Goal: Transaction & Acquisition: Subscribe to service/newsletter

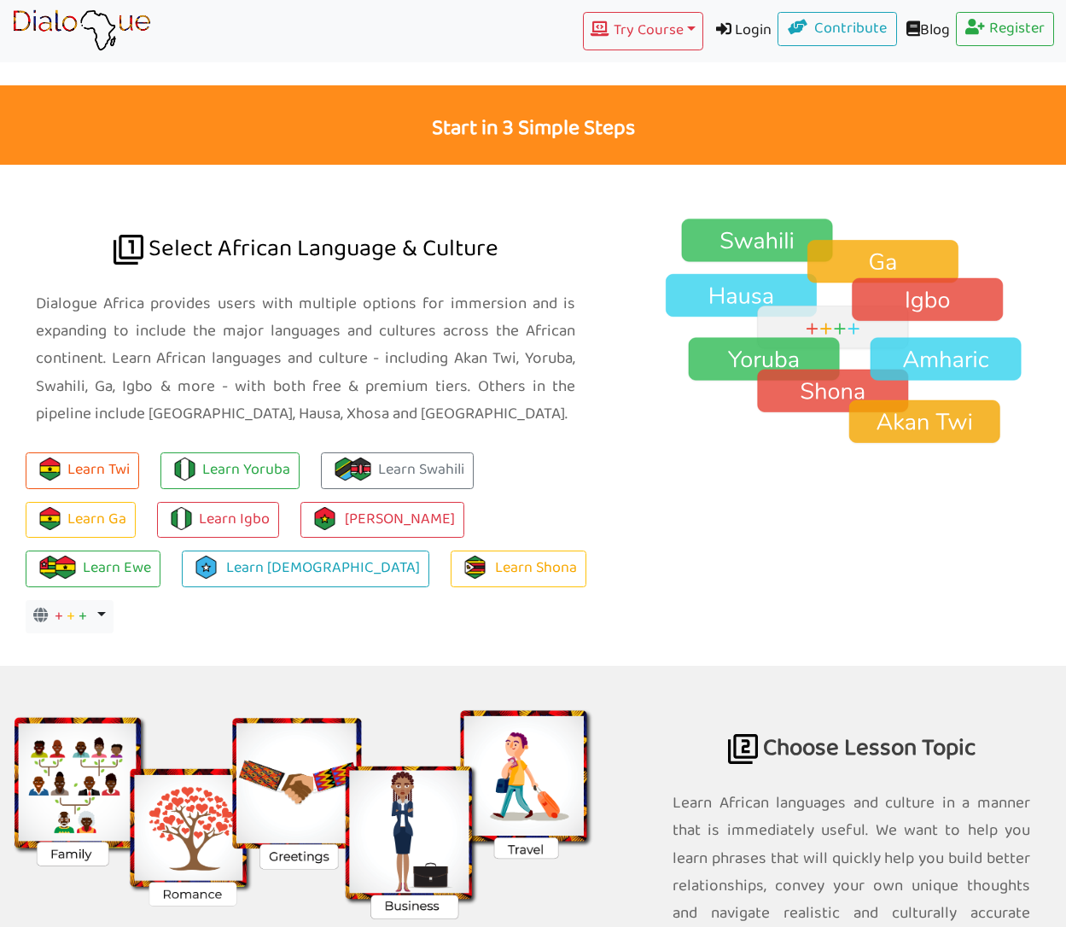
scroll to position [1068, 0]
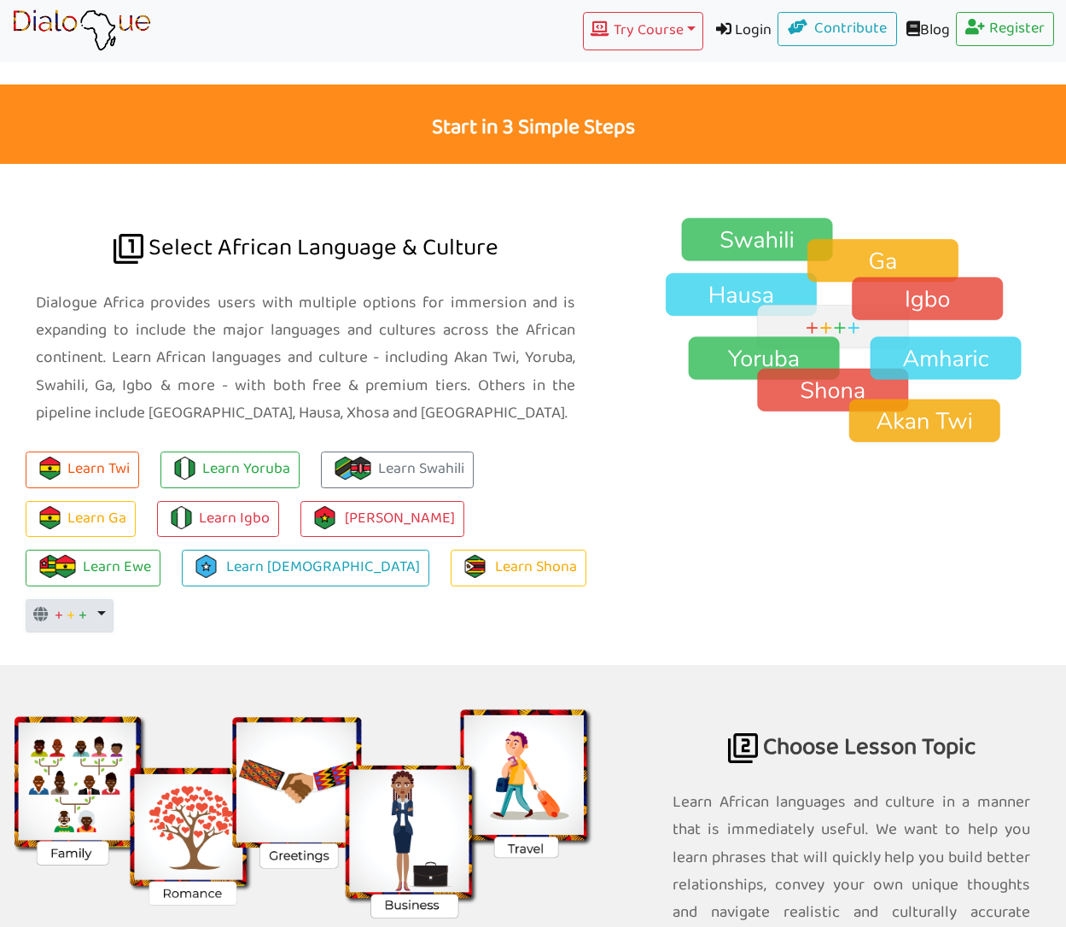
click at [87, 603] on span "+" at bounding box center [83, 616] width 9 height 26
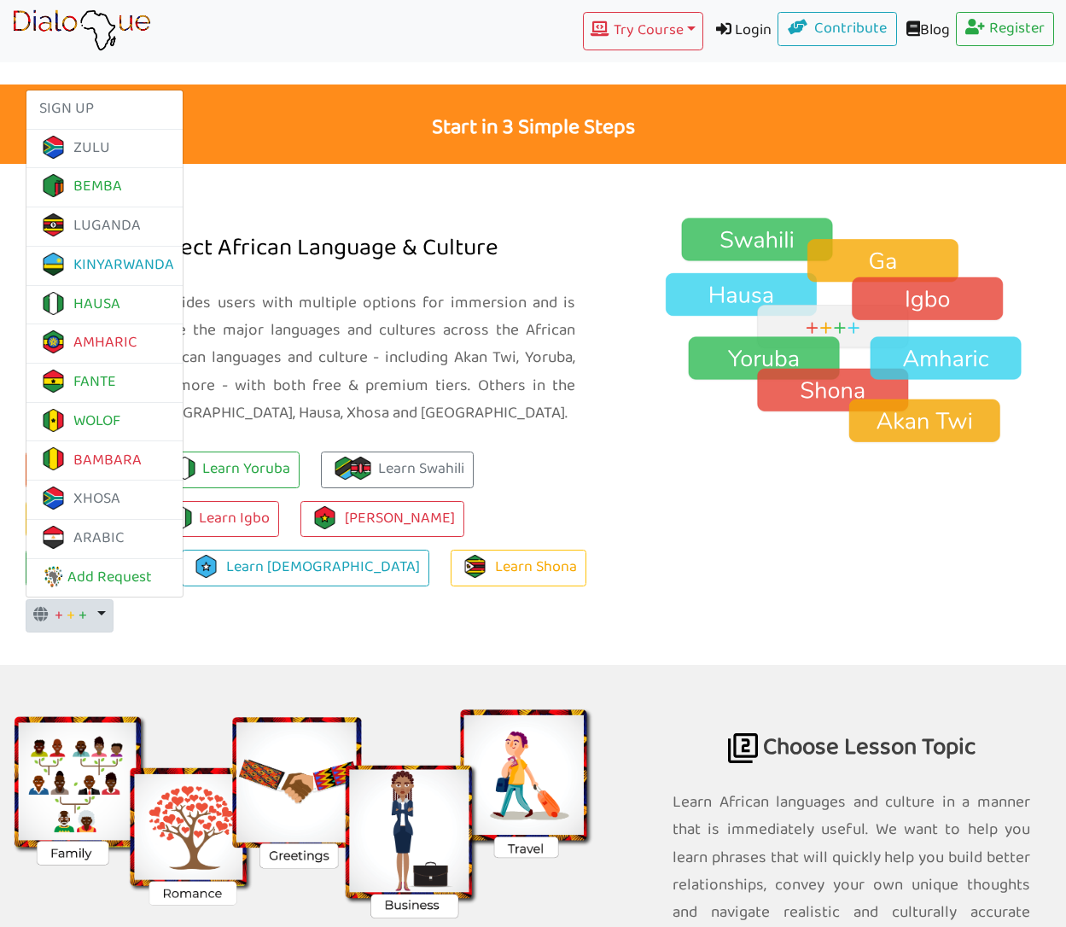
click at [664, 388] on div at bounding box center [851, 414] width 455 height 501
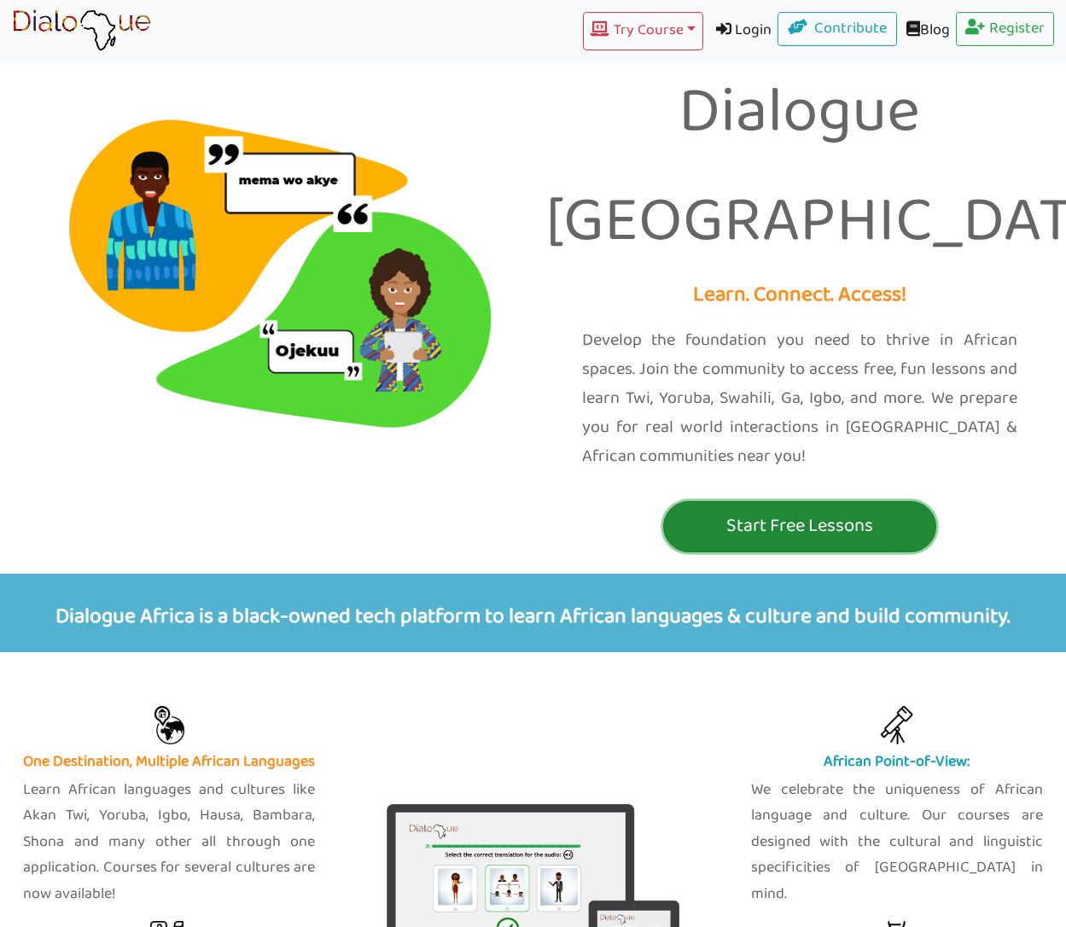
click at [748, 510] on p "Start Free Lessons" at bounding box center [799, 526] width 265 height 32
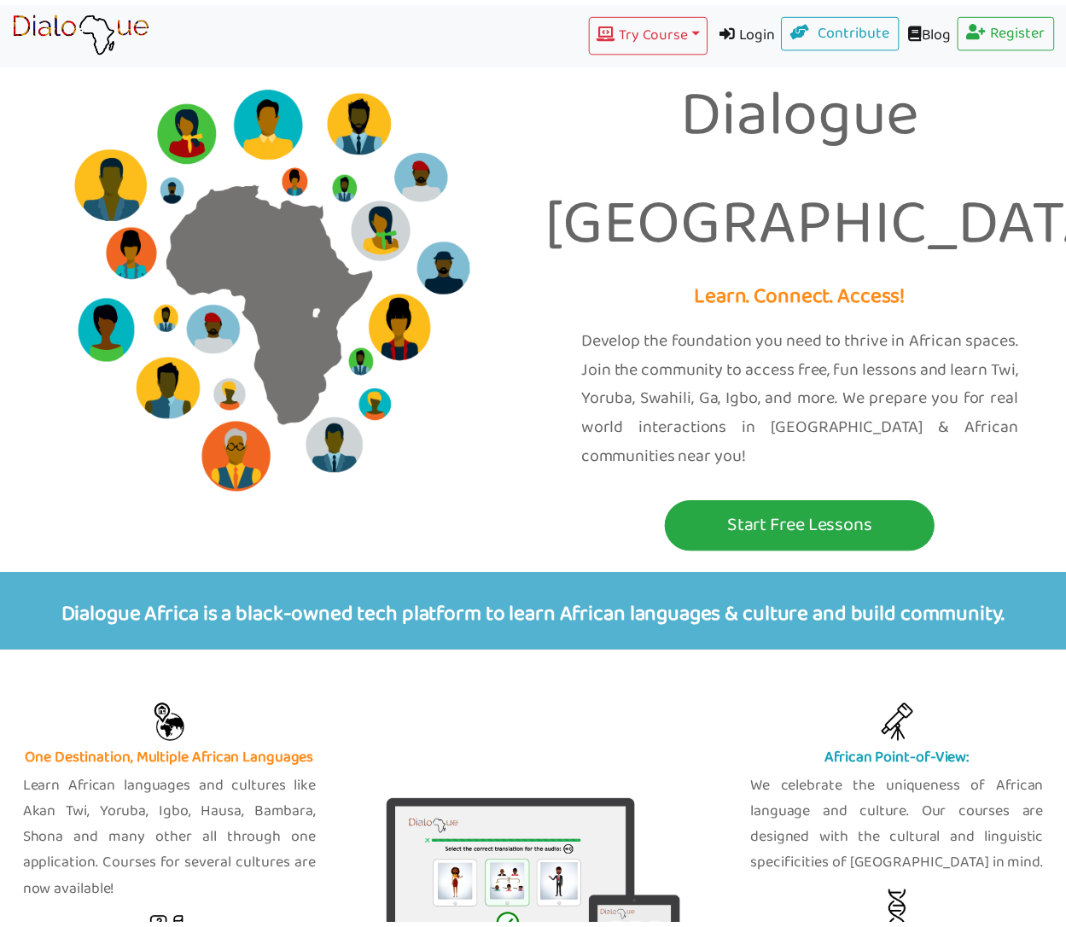
scroll to position [1168, 0]
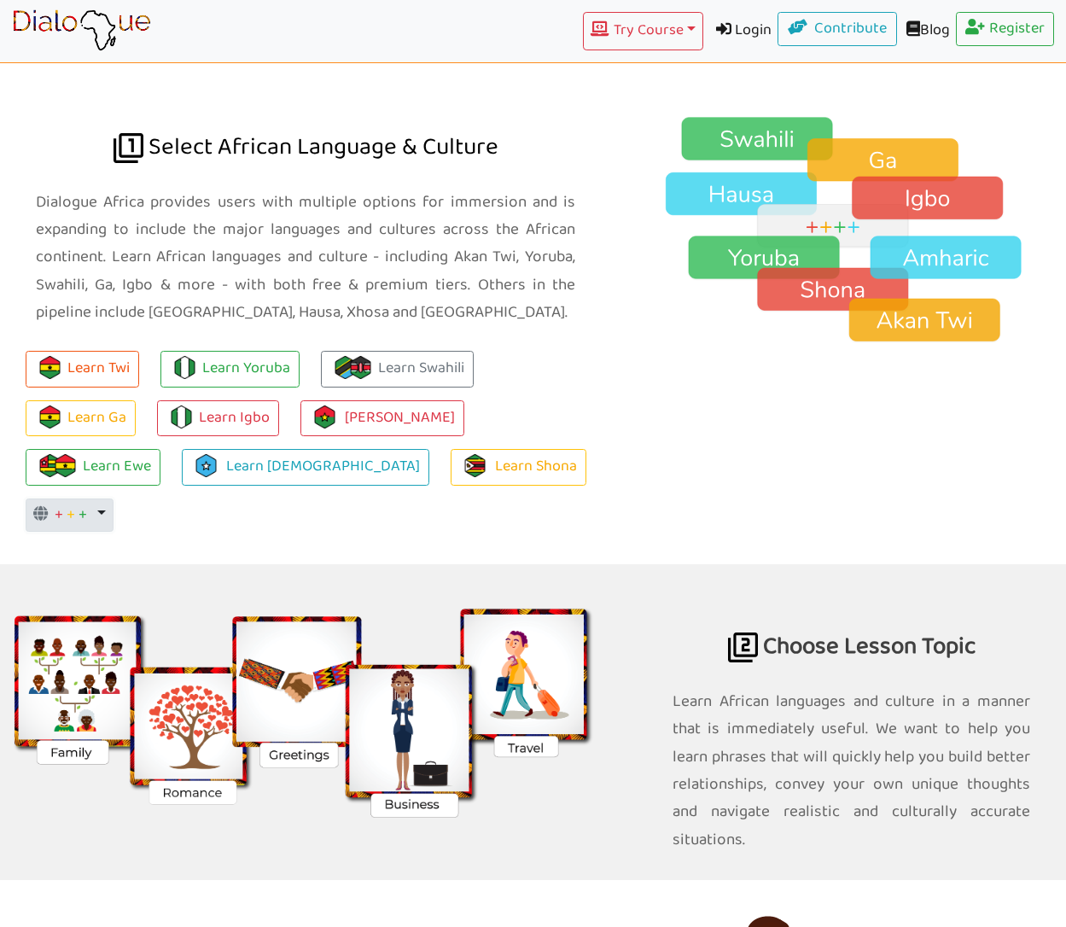
click at [114, 498] on button "+ + + Toggle Dropdown" at bounding box center [70, 515] width 88 height 34
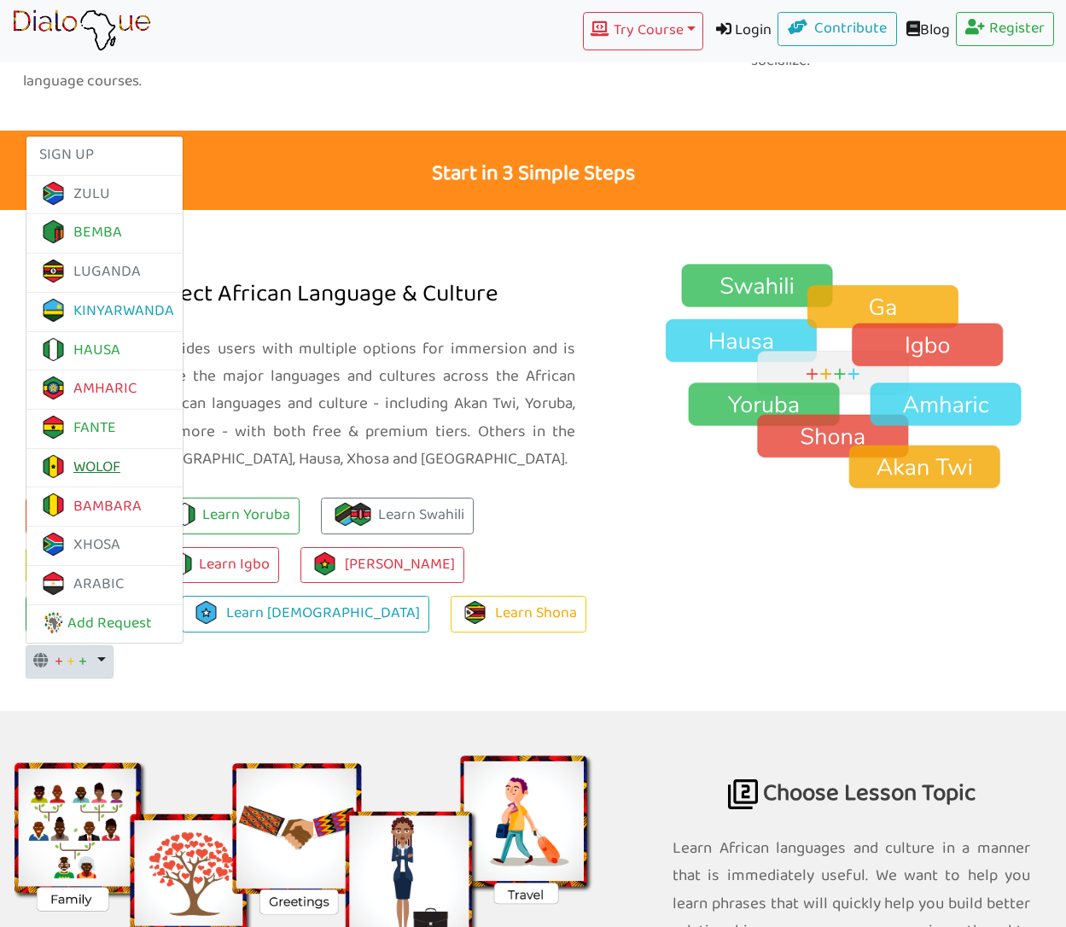
scroll to position [958, 0]
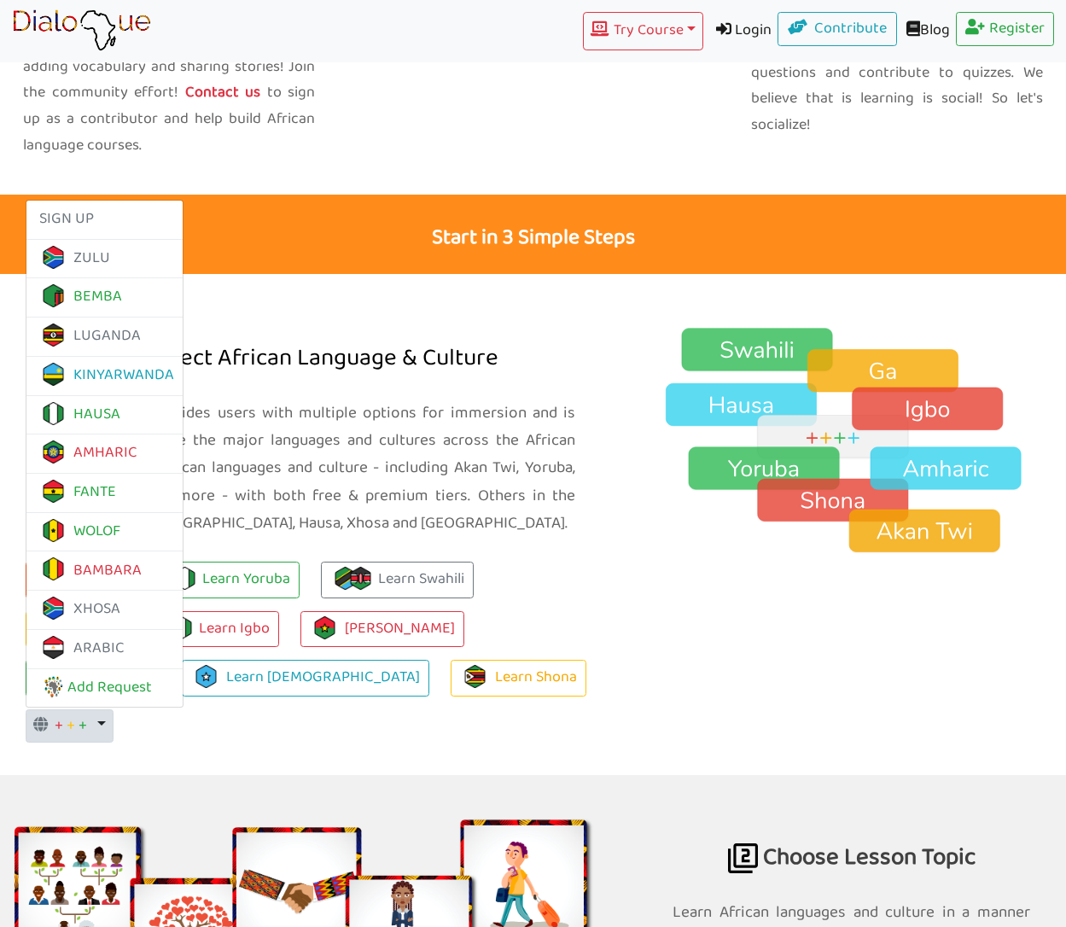
click at [183, 207] on ul "SIGN UP ZULU BEMBA LUGANDA KINYARWANDA HAUSA AMHARIC FANTE WOLOF BAMBARA XHOSA …" at bounding box center [104, 454] width 156 height 494
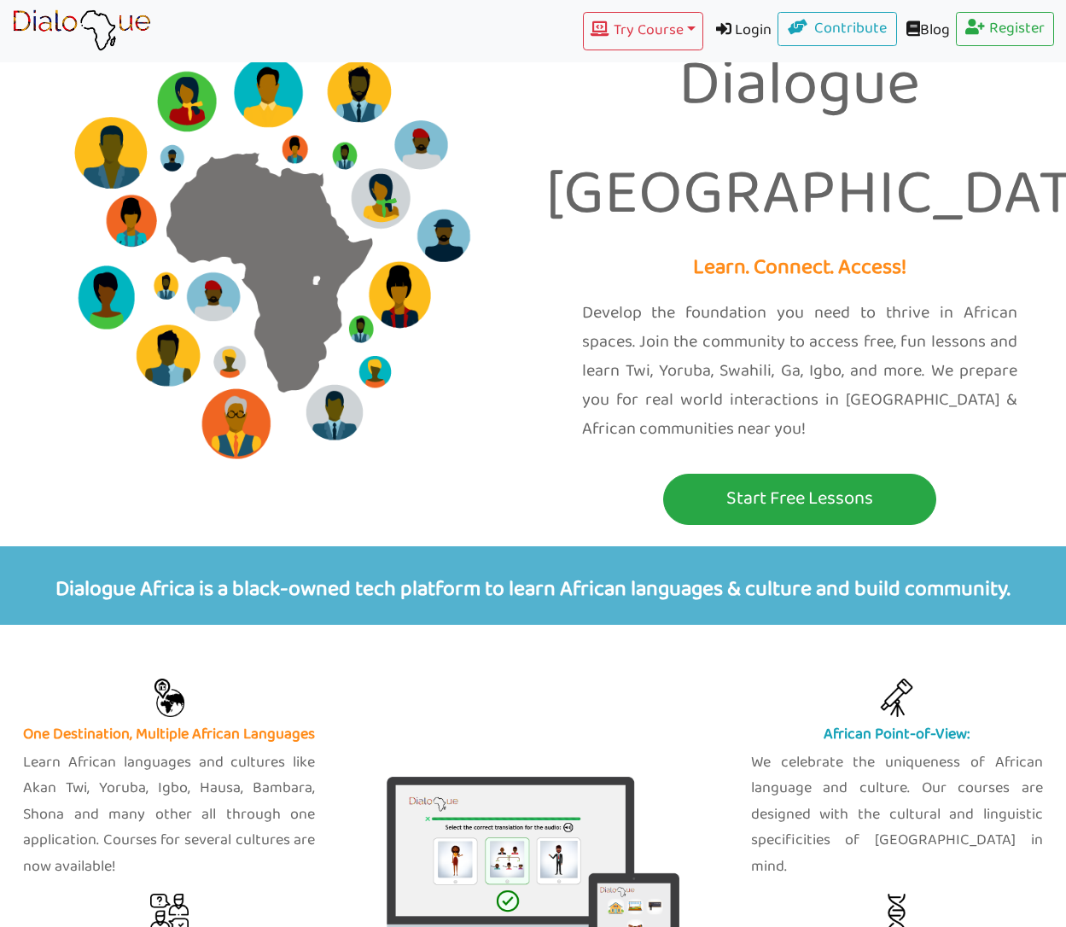
scroll to position [26, 0]
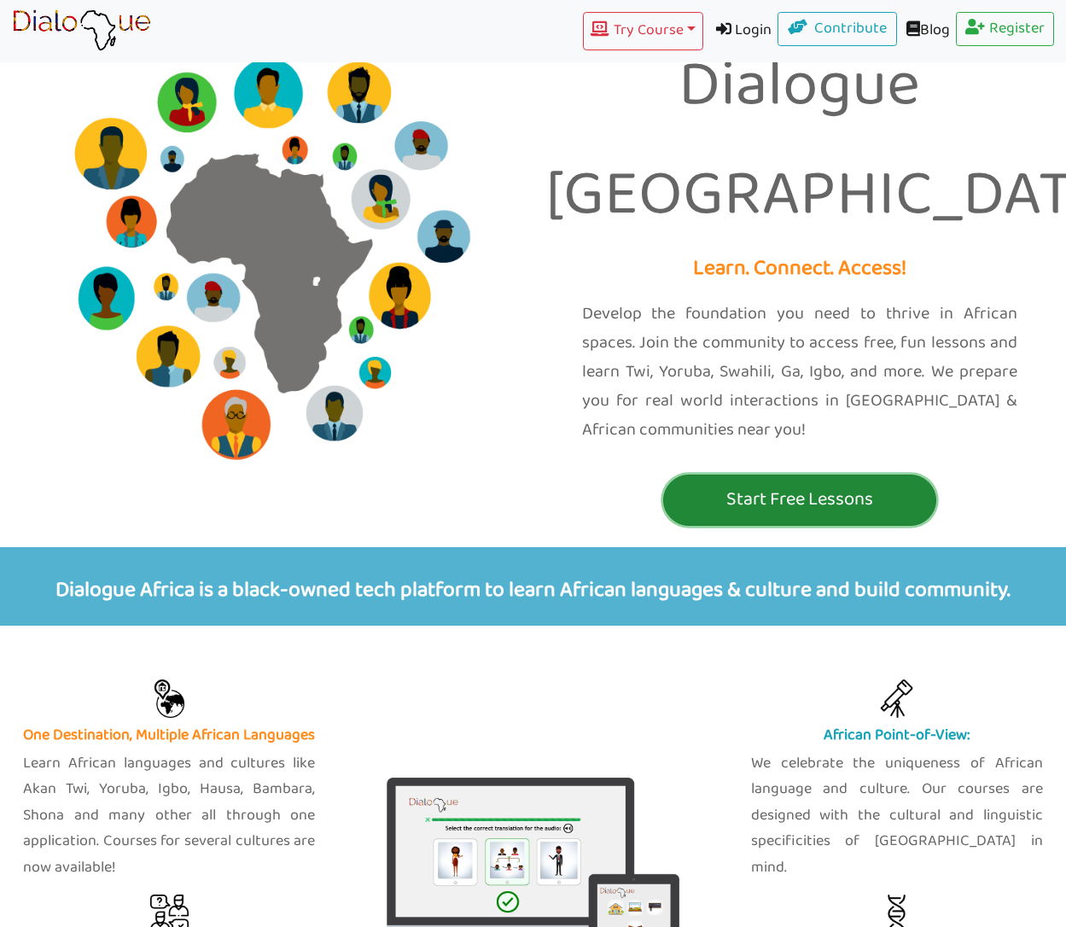
click at [707, 484] on p "Start Free Lessons" at bounding box center [799, 500] width 265 height 32
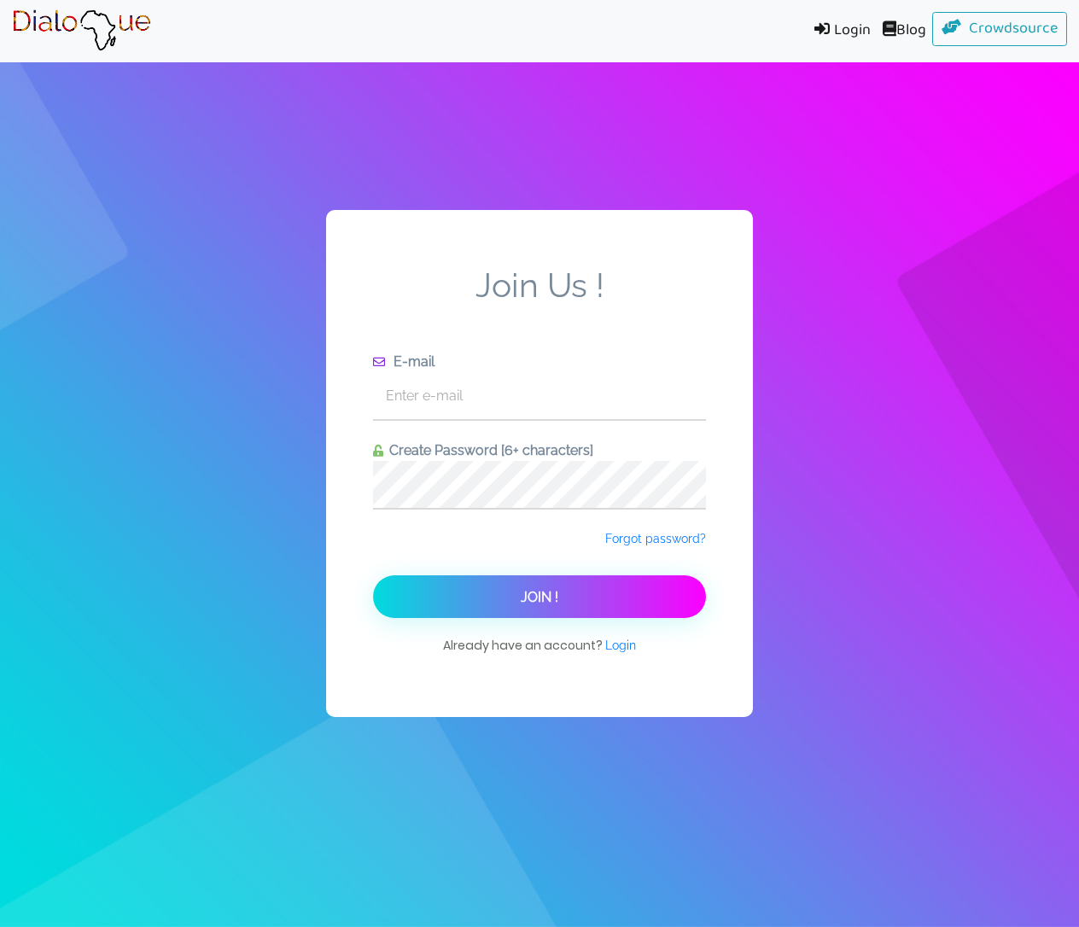
click at [558, 455] on span "Create Password [6+ characters]" at bounding box center [488, 450] width 210 height 16
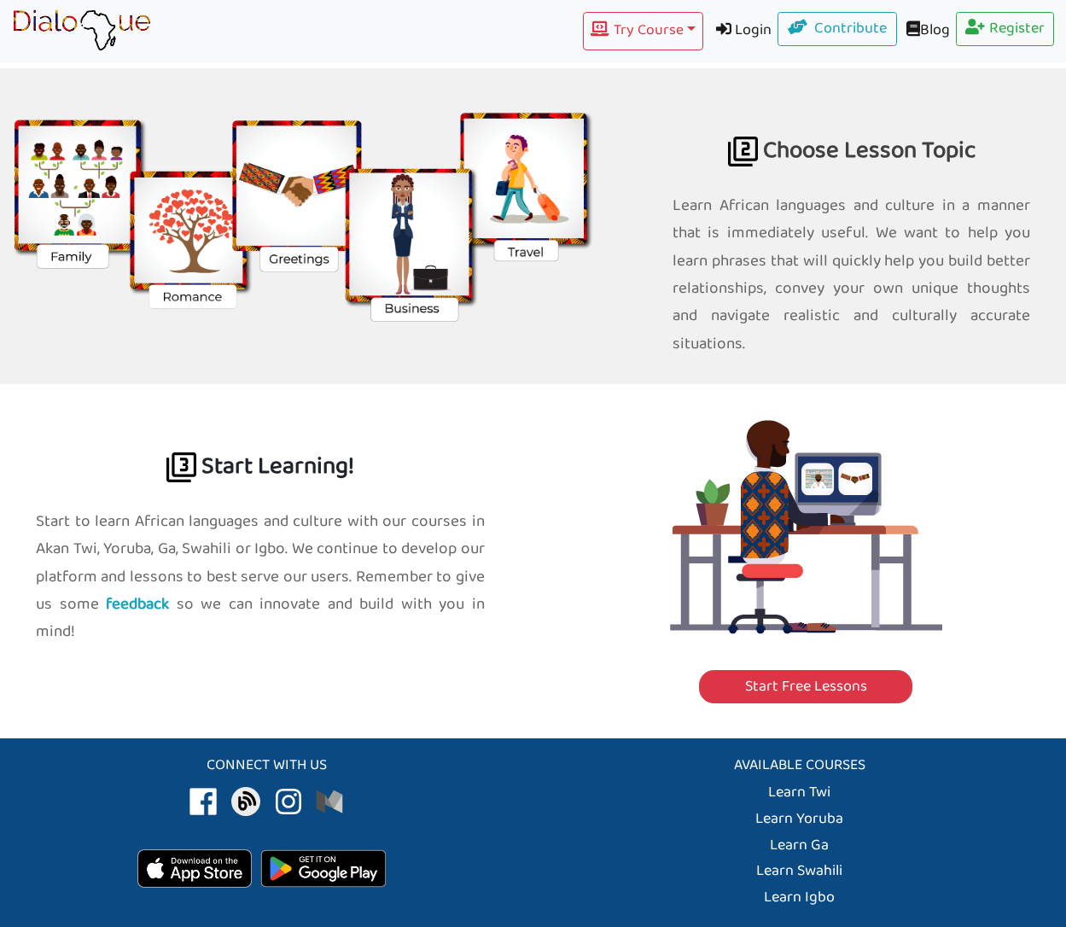
scroll to position [1661, 0]
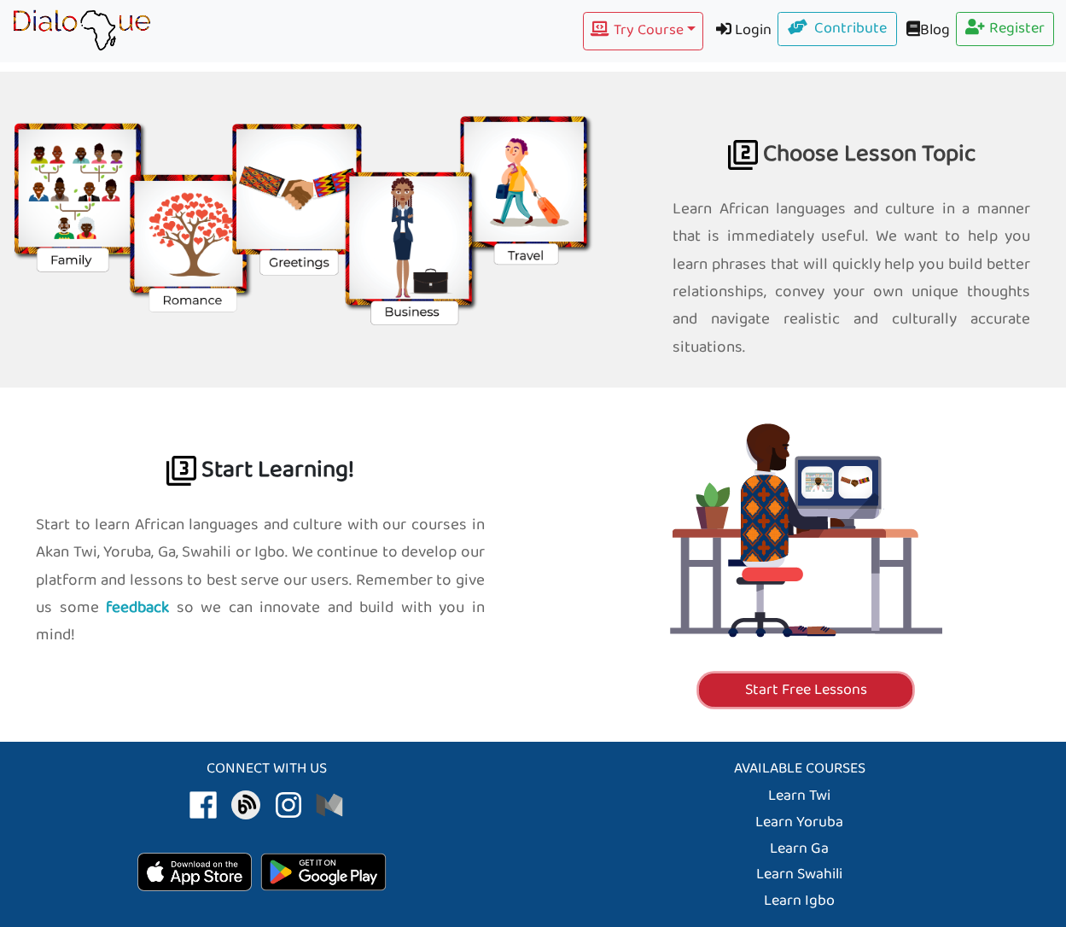
click at [755, 673] on link "Start Free Lessons" at bounding box center [805, 690] width 213 height 34
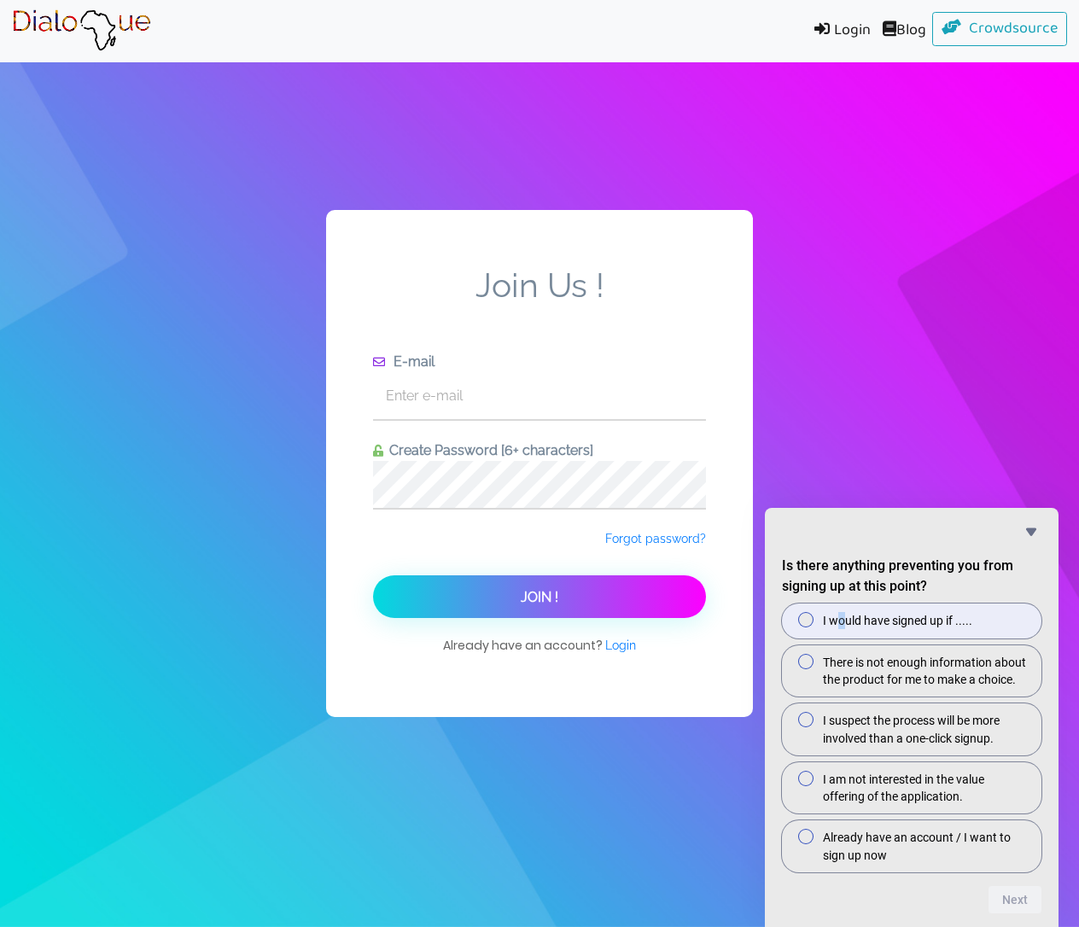
drag, startPoint x: 837, startPoint y: 614, endPoint x: 853, endPoint y: 612, distance: 16.4
click at [847, 616] on span "I would have signed up if ....." at bounding box center [897, 620] width 149 height 17
click at [871, 614] on span "I would have signed up if ....." at bounding box center [897, 620] width 149 height 17
click at [818, 614] on input "I would have signed up if ....." at bounding box center [811, 619] width 11 height 11
radio input "true"
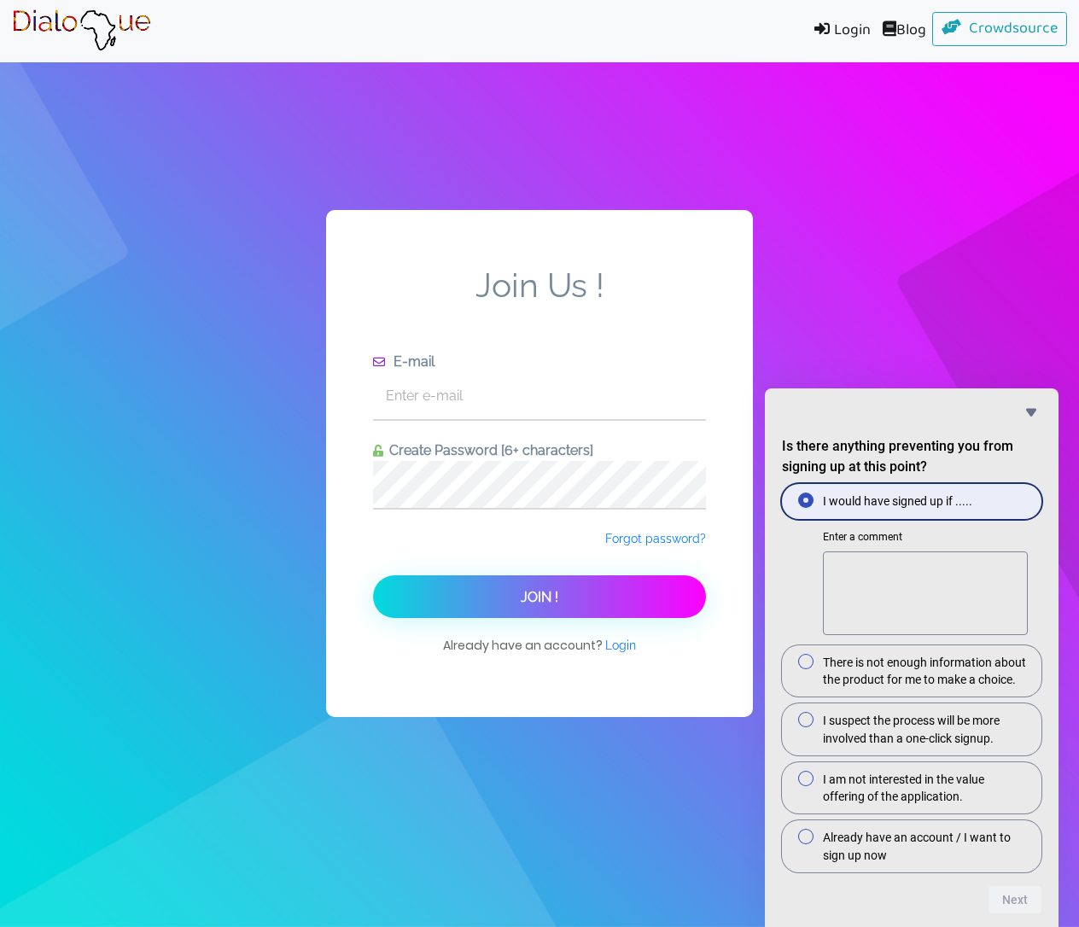
click at [804, 499] on span at bounding box center [805, 499] width 15 height 15
click at [806, 499] on input "I would have signed up if ....." at bounding box center [811, 500] width 11 height 11
click at [787, 556] on div "I would have signed up if ..... Enter a comment" at bounding box center [911, 561] width 259 height 154
click at [1022, 410] on icon "Hide survey" at bounding box center [1031, 412] width 20 height 20
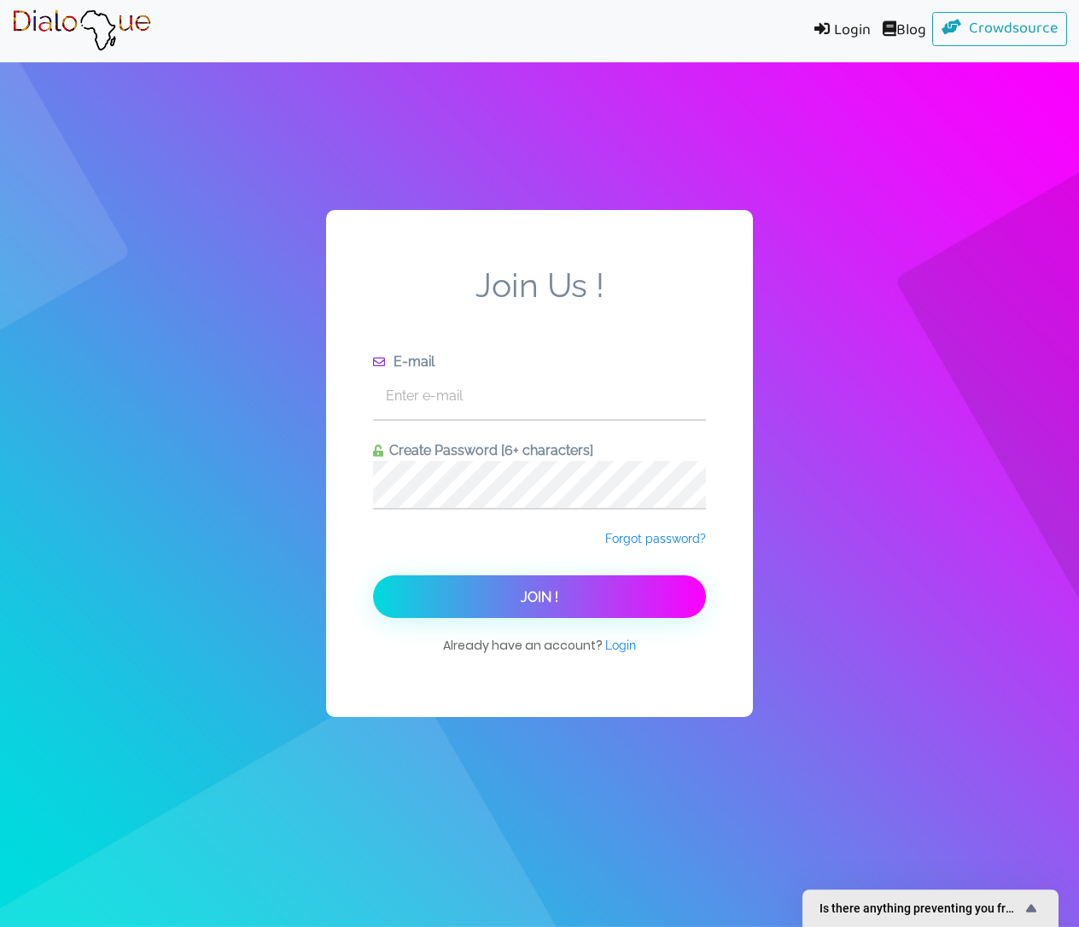
drag, startPoint x: 1010, startPoint y: 894, endPoint x: 1009, endPoint y: 881, distance: 12.8
click at [1009, 886] on body "Login Blog Crowdsource Join Us ! E-mail Create Password [6+ characters] Forgot …" at bounding box center [539, 463] width 1079 height 927
click at [1014, 888] on body "Login Blog Crowdsource Join Us ! E-mail Create Password [6+ characters] Forgot …" at bounding box center [539, 463] width 1079 height 927
click at [1016, 916] on div "Is there anything preventing you from signing up at this point?" at bounding box center [930, 908] width 222 height 20
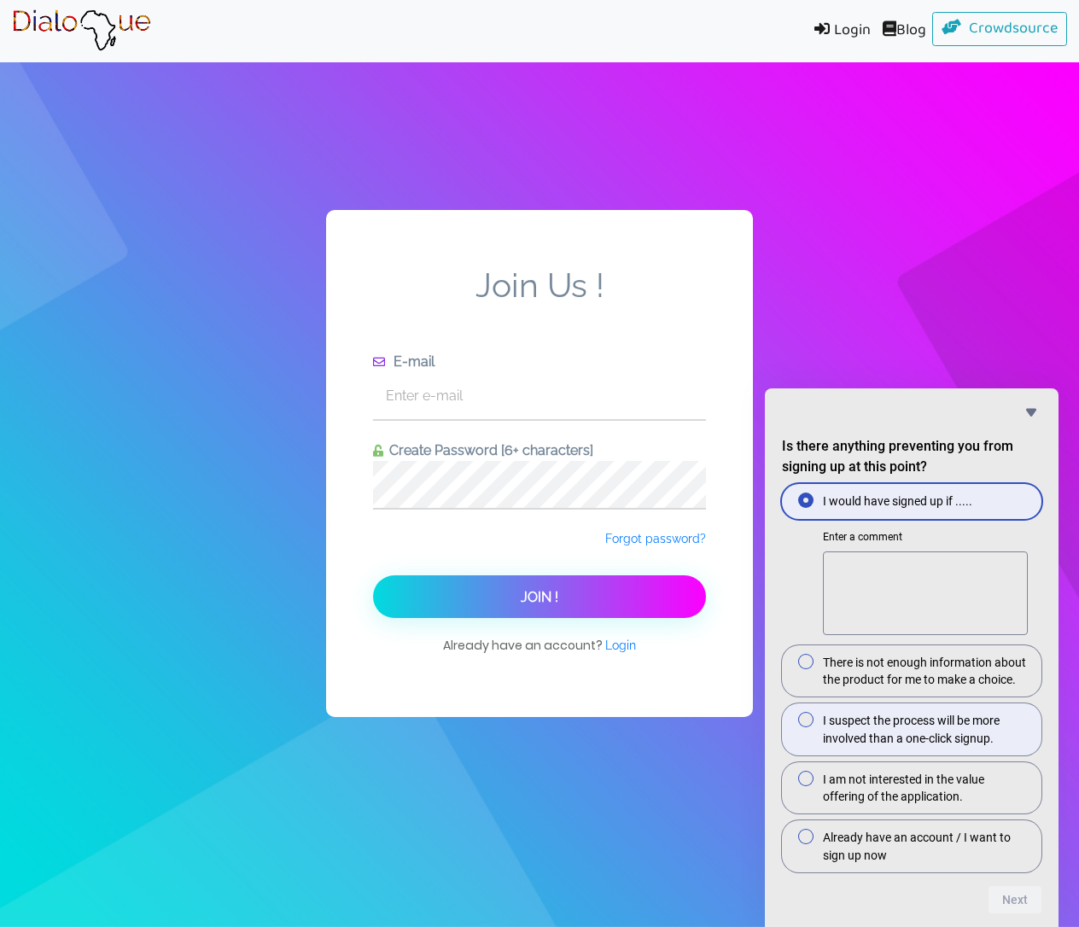
click at [817, 731] on label "I suspect the process will be more involved than a one-click signup." at bounding box center [911, 729] width 259 height 52
click at [817, 725] on input "I suspect the process will be more involved than a one-click signup." at bounding box center [811, 719] width 11 height 11
radio input "true"
radio input "false"
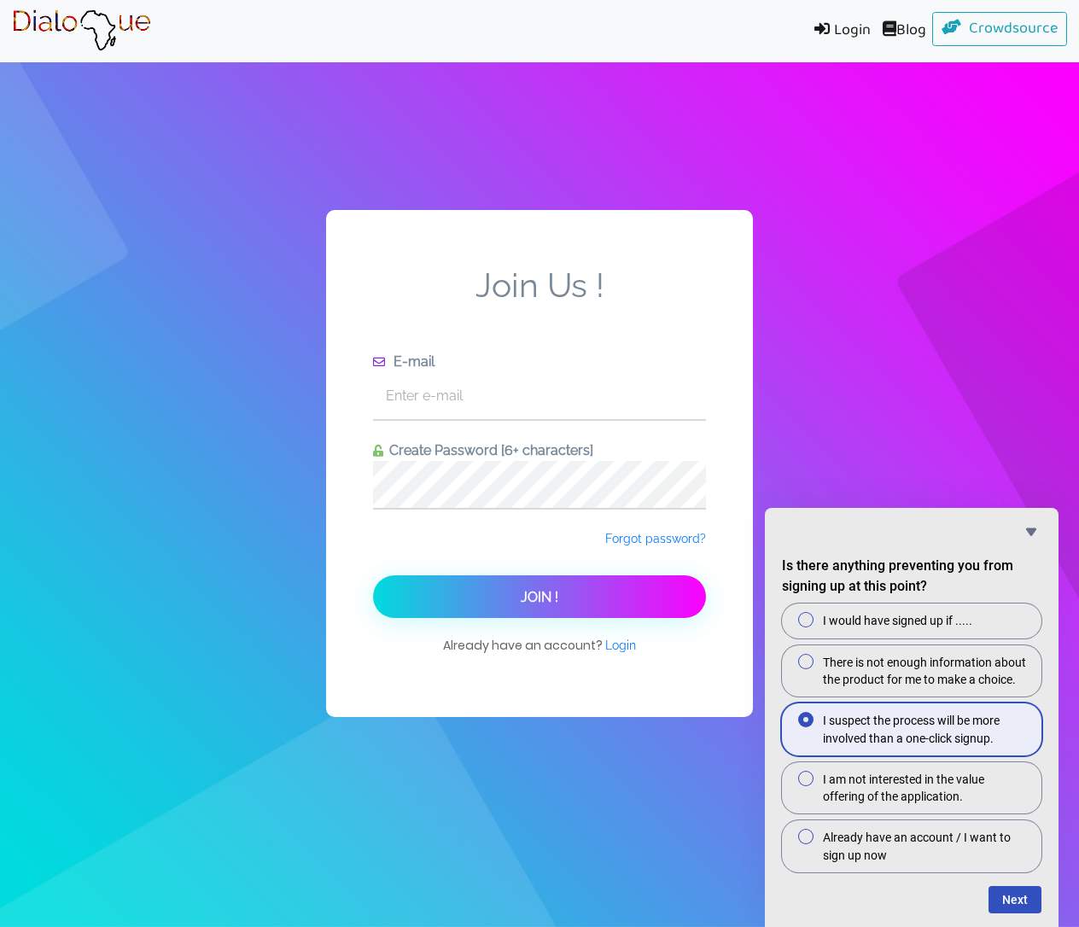
click at [1033, 529] on icon "Hide survey" at bounding box center [1031, 532] width 10 height 8
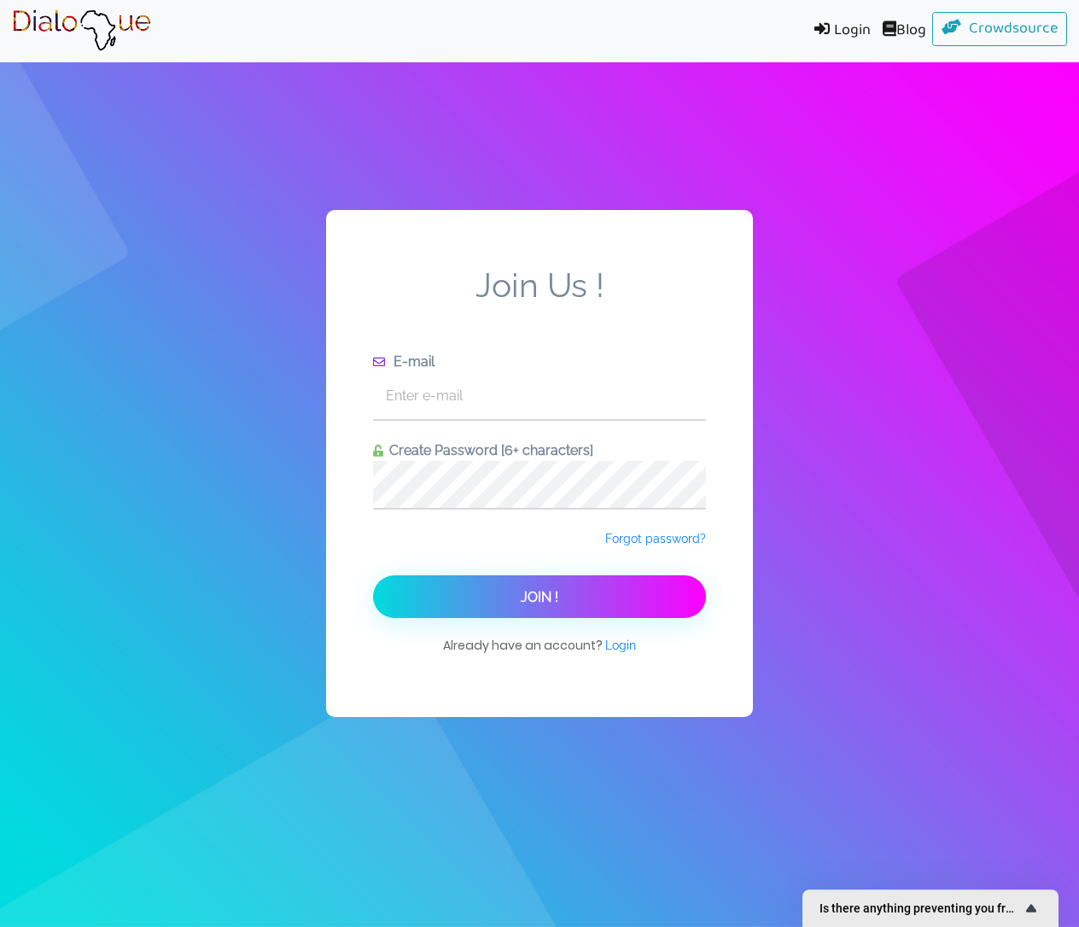
click at [1000, 910] on div "Is there anything preventing you from signing up at this point?" at bounding box center [930, 908] width 222 height 20
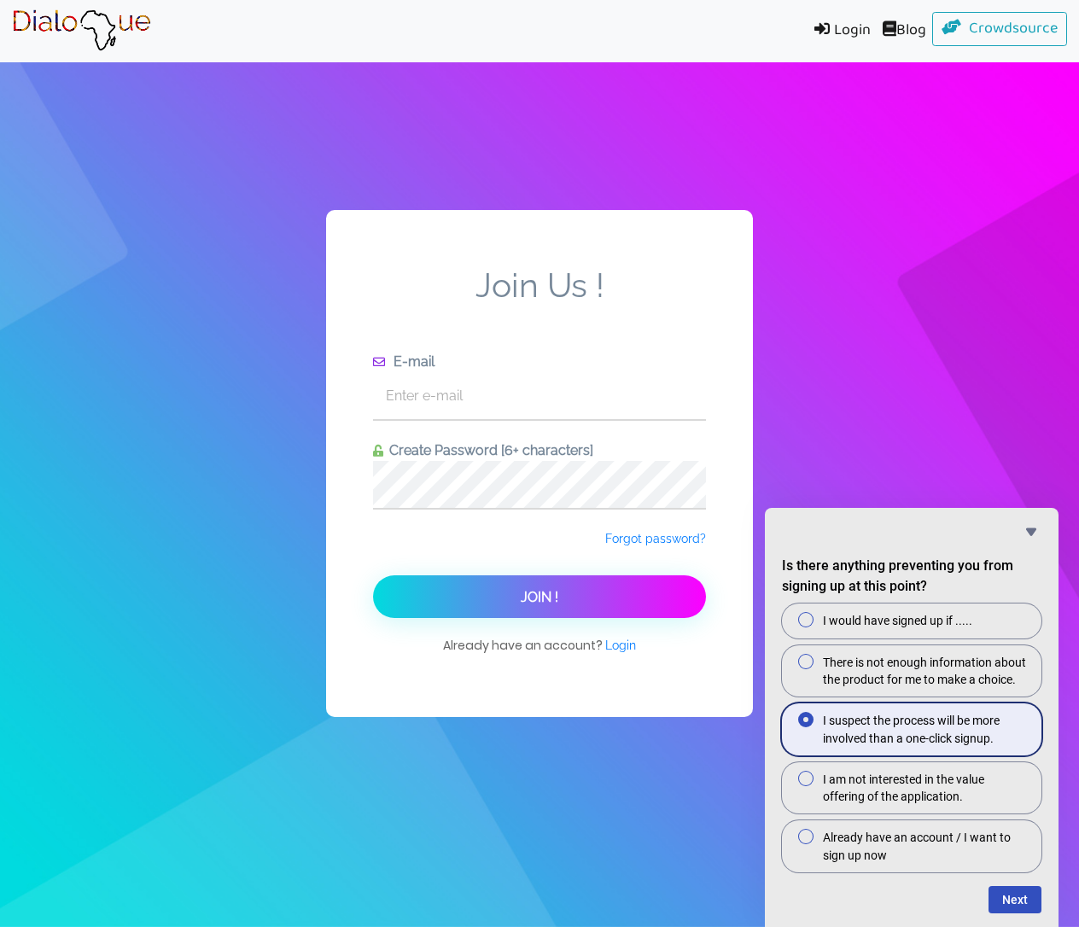
click at [799, 720] on span at bounding box center [805, 719] width 15 height 15
click at [806, 720] on input "I suspect the process will be more involved than a one-click signup." at bounding box center [811, 719] width 11 height 11
click at [803, 719] on span at bounding box center [805, 719] width 15 height 15
click at [806, 719] on input "I suspect the process will be more involved than a one-click signup." at bounding box center [811, 719] width 11 height 11
click at [800, 730] on label "I suspect the process will be more involved than a one-click signup." at bounding box center [911, 729] width 259 height 52
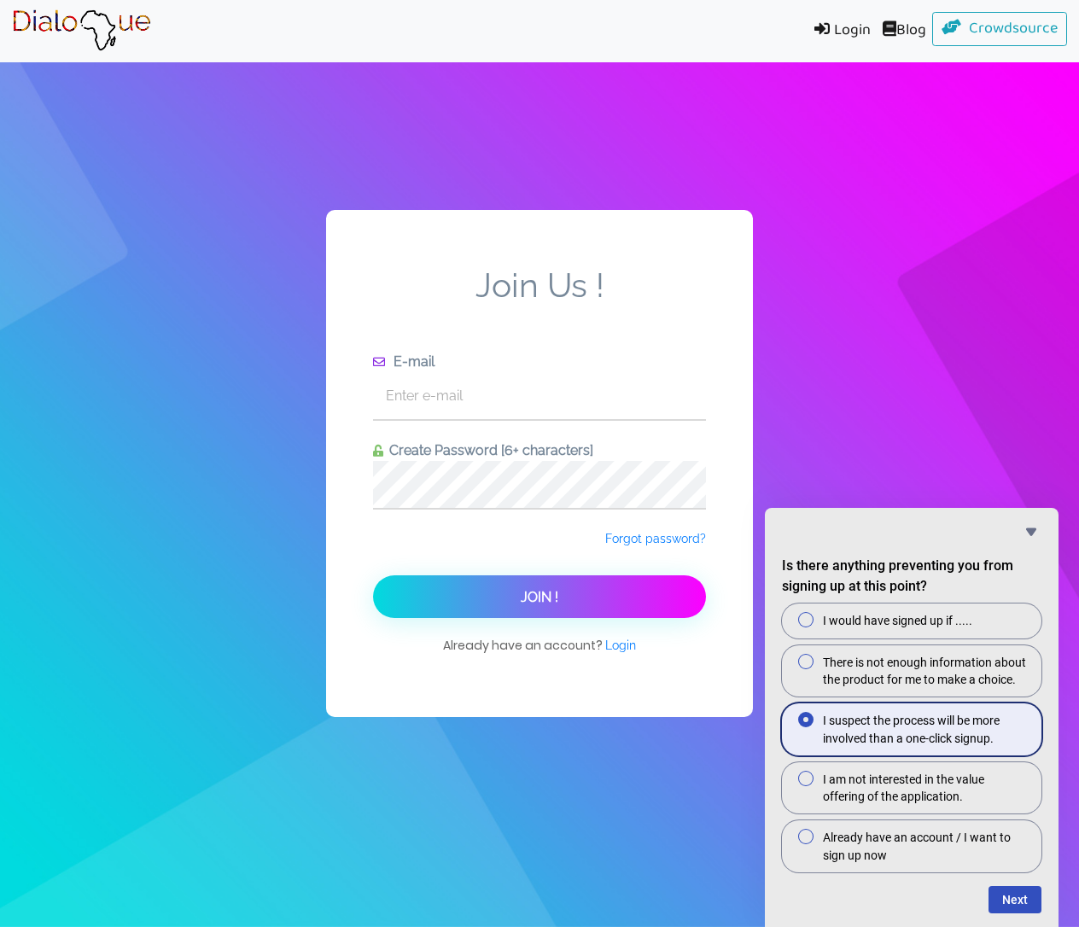
click at [806, 725] on input "I suspect the process will be more involved than a one-click signup." at bounding box center [811, 719] width 11 height 11
click at [890, 825] on label "Already have an account / I want to sign up now" at bounding box center [911, 846] width 259 height 52
click at [818, 831] on input "Already have an account / I want to sign up now" at bounding box center [811, 836] width 11 height 11
radio input "true"
radio input "false"
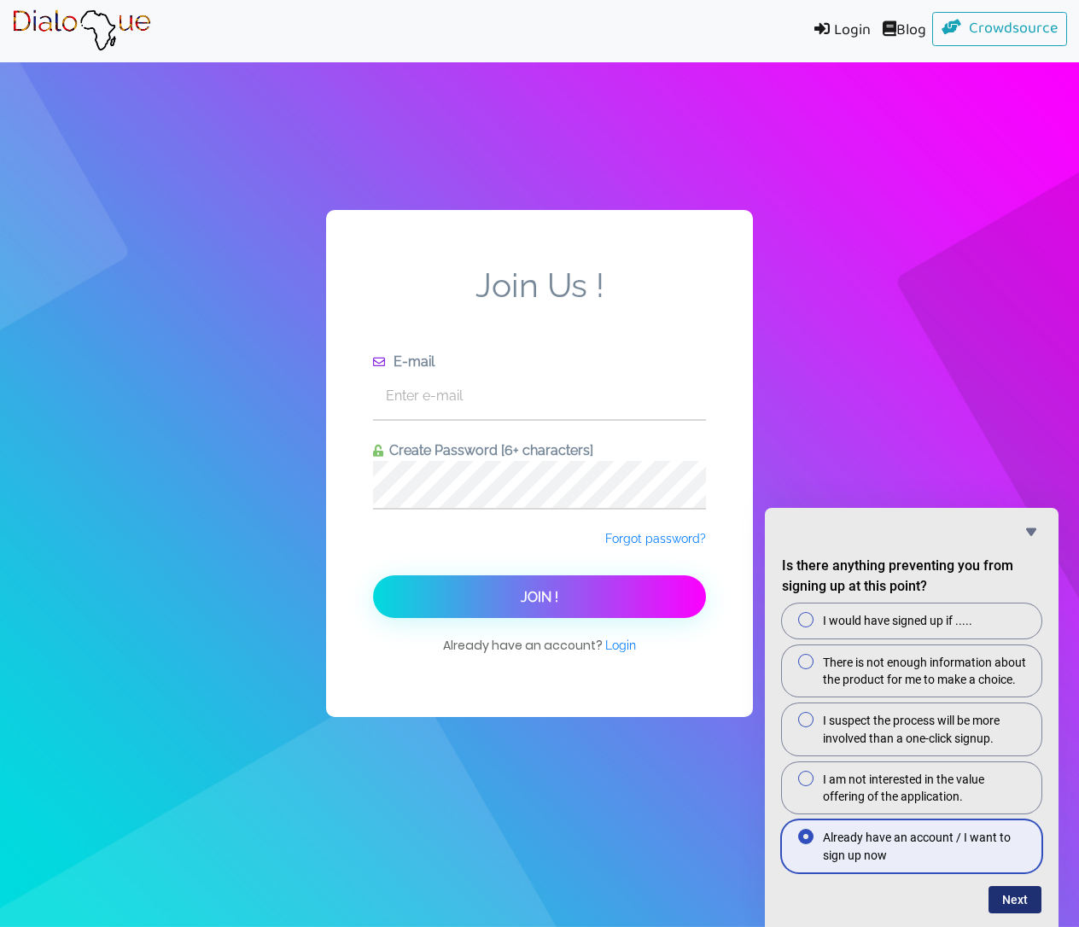
click at [1012, 902] on button "Next" at bounding box center [1014, 899] width 53 height 27
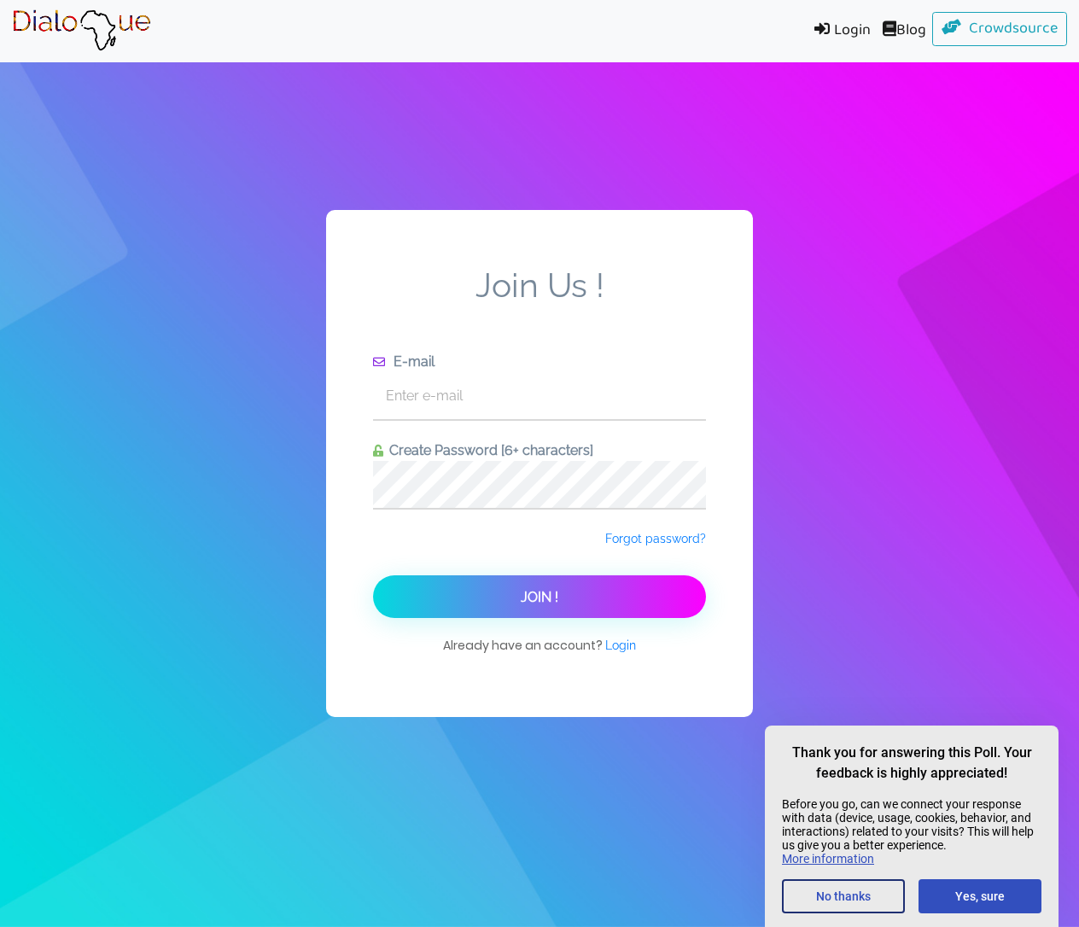
click at [871, 891] on button "No thanks" at bounding box center [843, 896] width 123 height 34
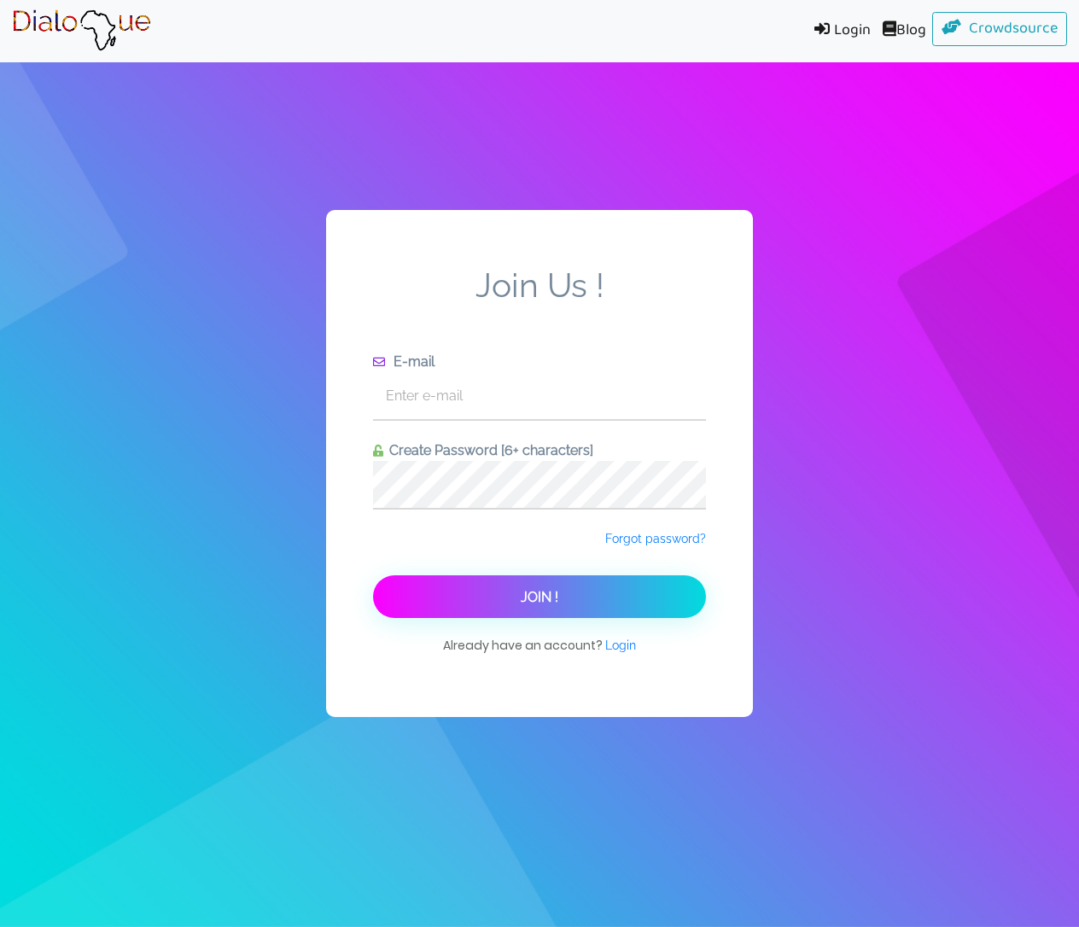
click at [678, 604] on button "Join !" at bounding box center [539, 596] width 333 height 43
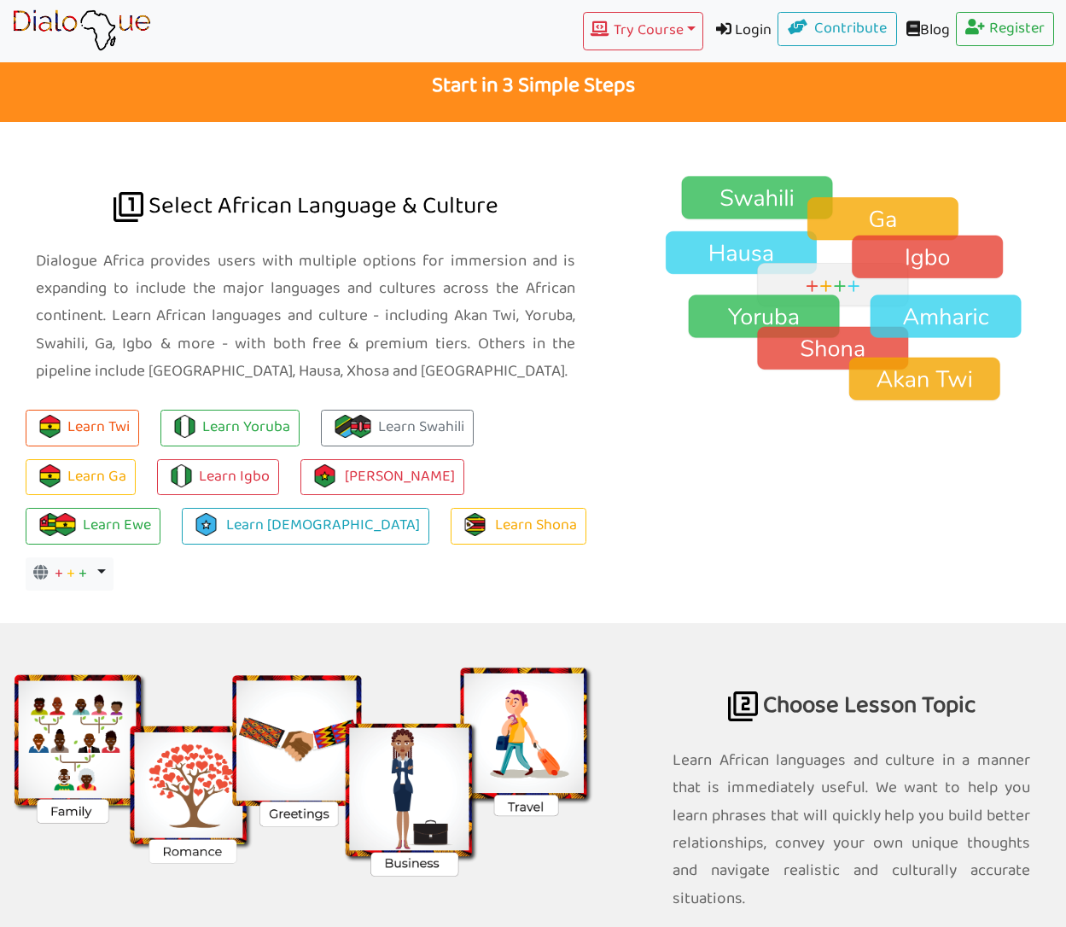
scroll to position [958, 0]
